Goal: Task Accomplishment & Management: Manage account settings

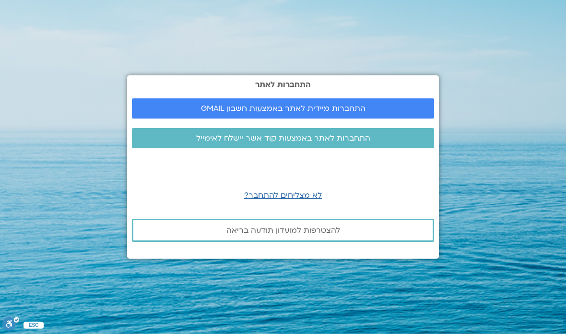
click at [394, 113] on span "התחברות מיידית לאתר באמצעות חשבון GMAIL" at bounding box center [282, 108] width 279 height 9
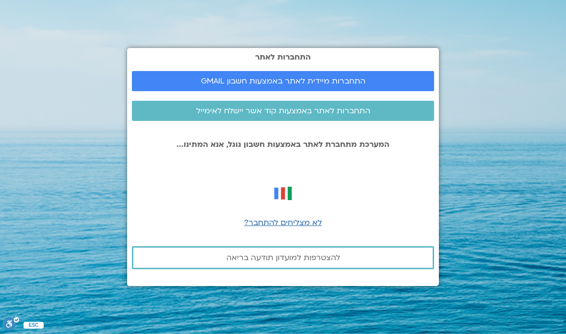
click at [400, 91] on link "התחברות מיידית לאתר באמצעות חשבון GMAIL" at bounding box center [283, 81] width 302 height 20
click at [339, 85] on span "התחברות מיידית לאתר באמצעות חשבון GMAIL" at bounding box center [283, 81] width 164 height 9
click at [306, 228] on span "לא מצליחים להתחבר?" at bounding box center [283, 222] width 78 height 11
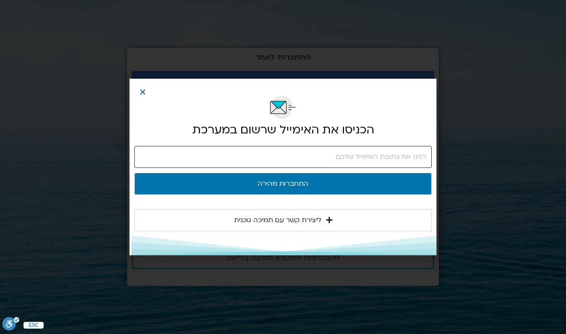
click at [401, 154] on input "email" at bounding box center [282, 157] width 297 height 22
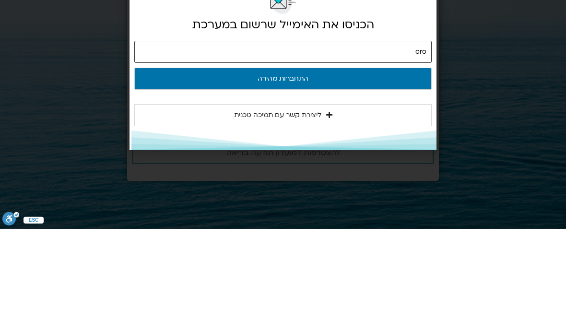
type input "oronmi56@gmail.com"
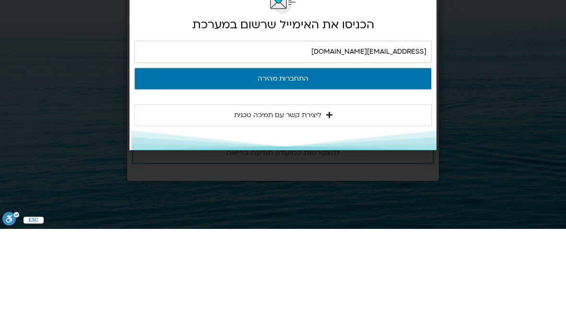
scroll to position [38, 0]
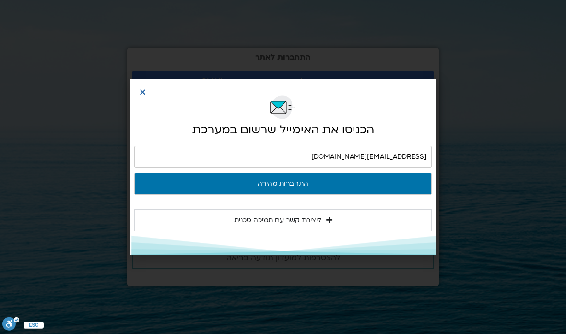
click at [378, 191] on button "התחברות מהירה" at bounding box center [282, 184] width 297 height 22
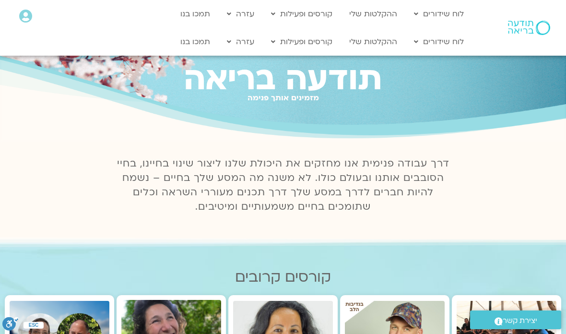
click at [502, 65] on link "לוח שידורים יומי" at bounding box center [461, 62] width 105 height 22
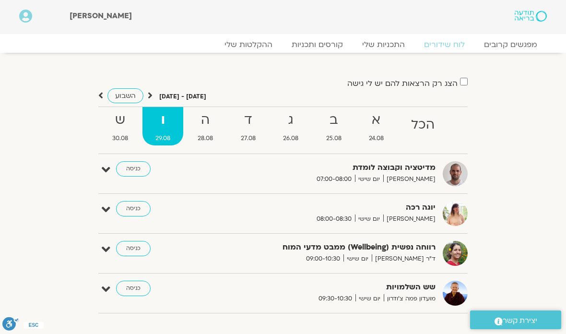
click at [498, 203] on div "הצג רק הרצאות להם יש לי גישה אוגוסט 24 - אוגוסט 30 השבוע להציג אירועים שפתוחים …" at bounding box center [282, 199] width 537 height 244
click at [129, 169] on link "כניסה" at bounding box center [133, 168] width 35 height 15
click at [133, 167] on link "כניסה" at bounding box center [133, 168] width 35 height 15
